Goal: Feedback & Contribution: Leave review/rating

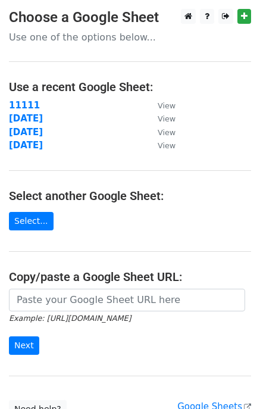
click at [24, 226] on link "Select..." at bounding box center [31, 221] width 45 height 18
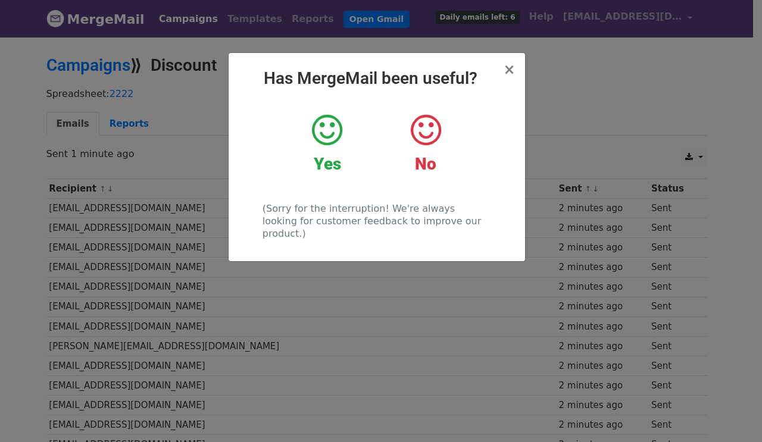
click at [331, 118] on icon at bounding box center [327, 131] width 30 height 36
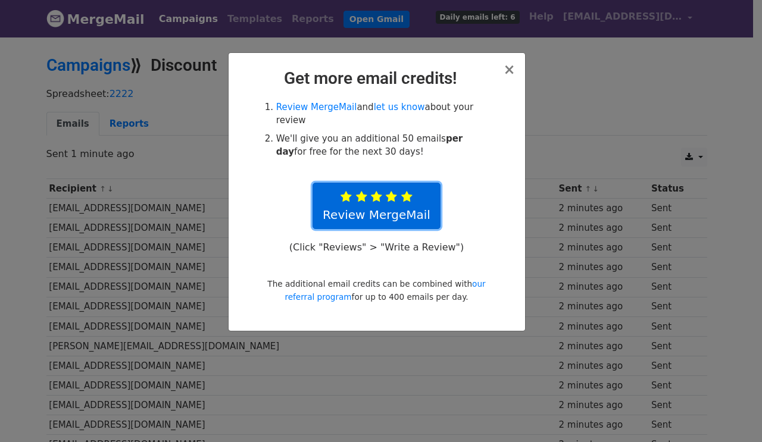
click at [406, 191] on icon at bounding box center [406, 197] width 11 height 12
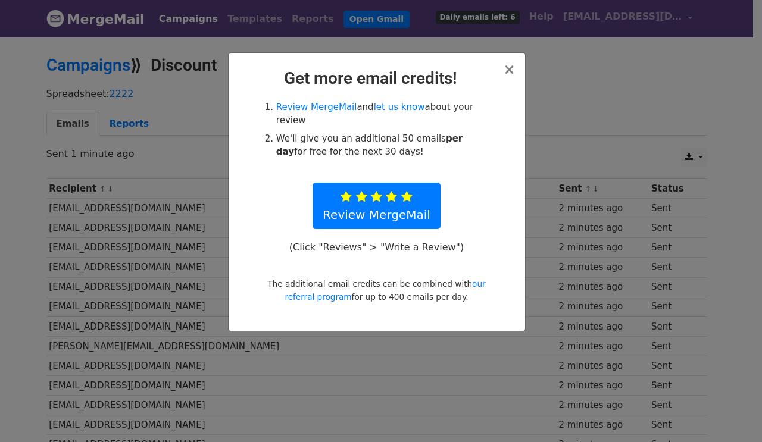
click at [505, 66] on div "× Get more email credits! Review MergeMail and let us know about your review We…" at bounding box center [377, 192] width 297 height 278
click at [510, 70] on span "×" at bounding box center [509, 69] width 12 height 17
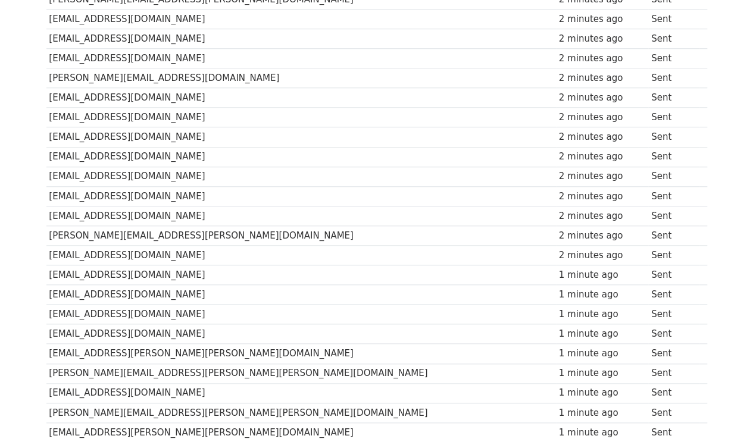
scroll to position [361, 0]
